Goal: Navigation & Orientation: Understand site structure

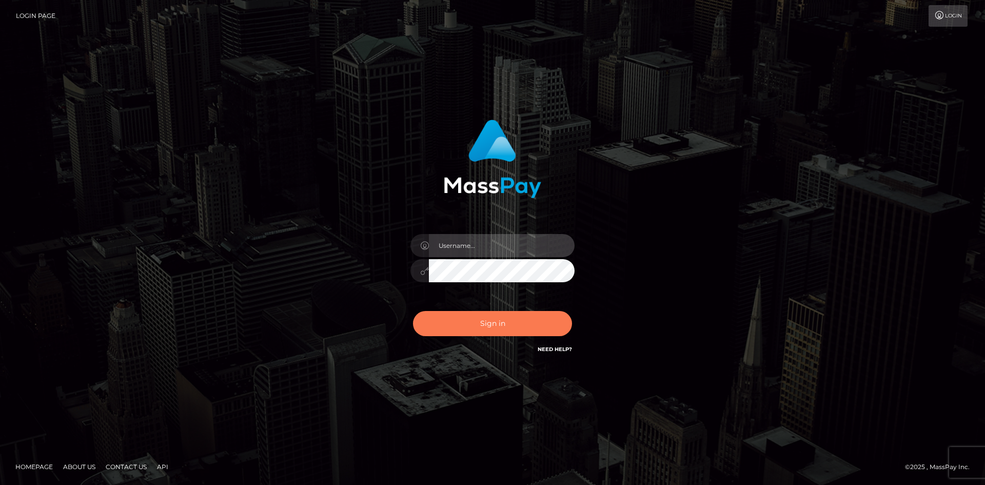
type input "hello.feetfinder"
click at [506, 319] on button "Sign in" at bounding box center [492, 323] width 159 height 25
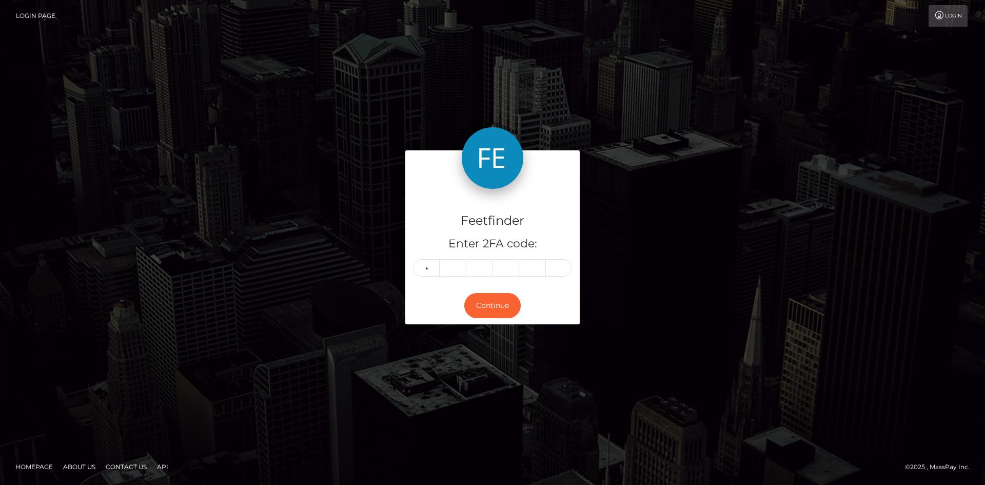
type input "1"
type input "4"
type input "2"
type input "8"
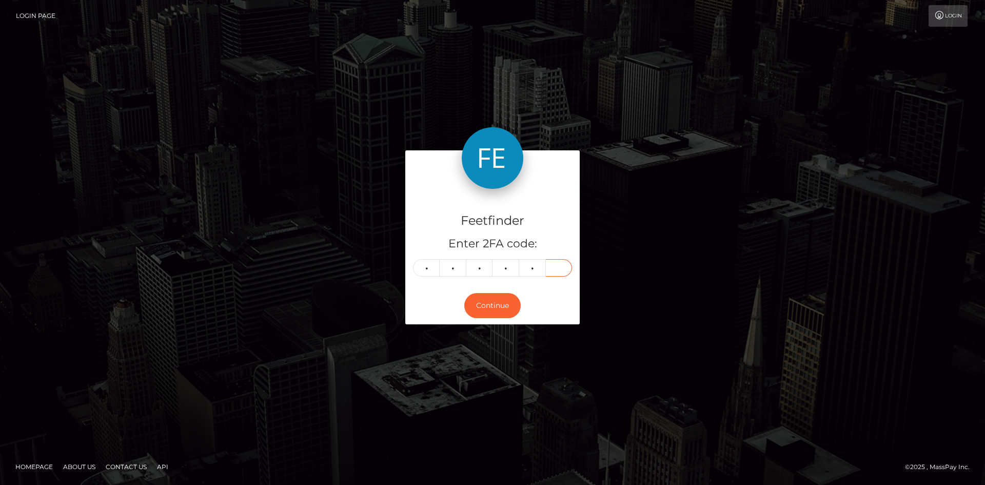
type input "0"
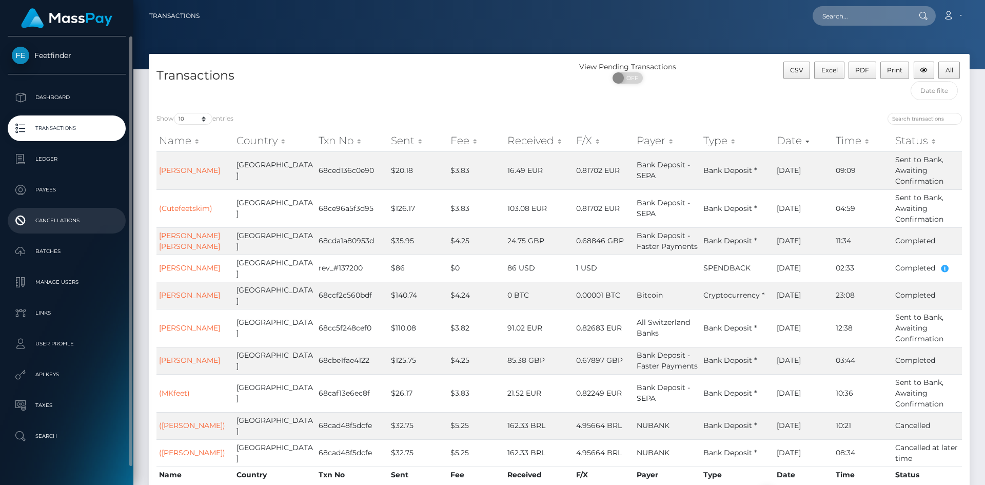
drag, startPoint x: 54, startPoint y: 193, endPoint x: 58, endPoint y: 218, distance: 25.0
click at [54, 194] on p "Payees" at bounding box center [67, 189] width 110 height 15
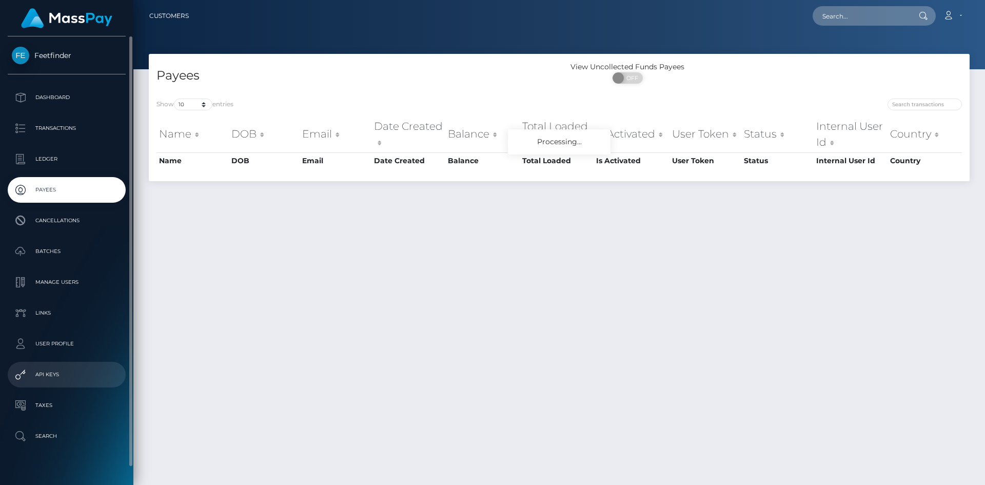
click at [50, 378] on p "API Keys" at bounding box center [67, 374] width 110 height 15
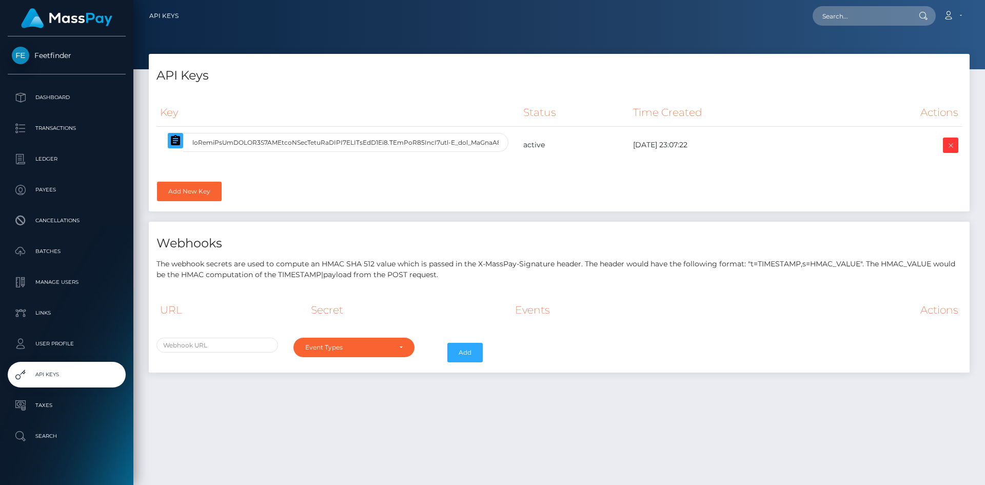
select select
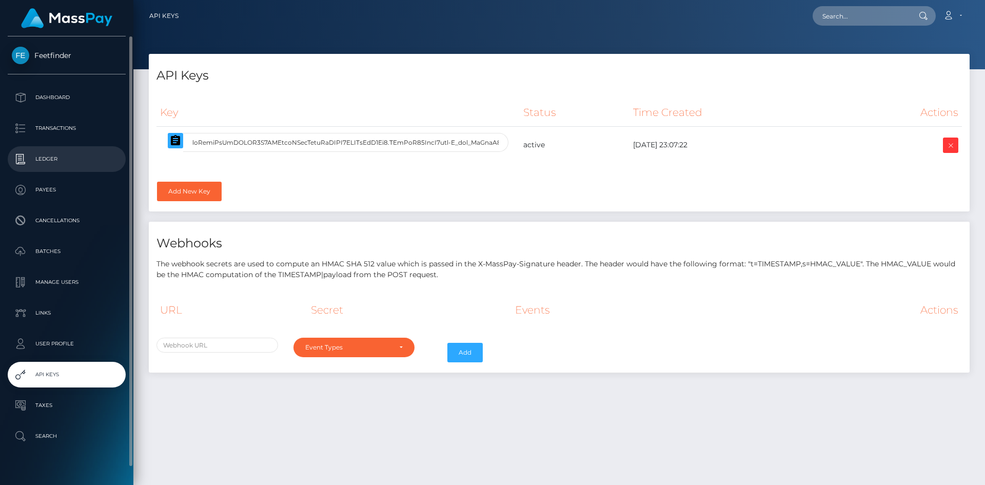
click at [21, 160] on p "Ledger" at bounding box center [67, 158] width 110 height 15
